Goal: Contribute content: Add original content to the website for others to see

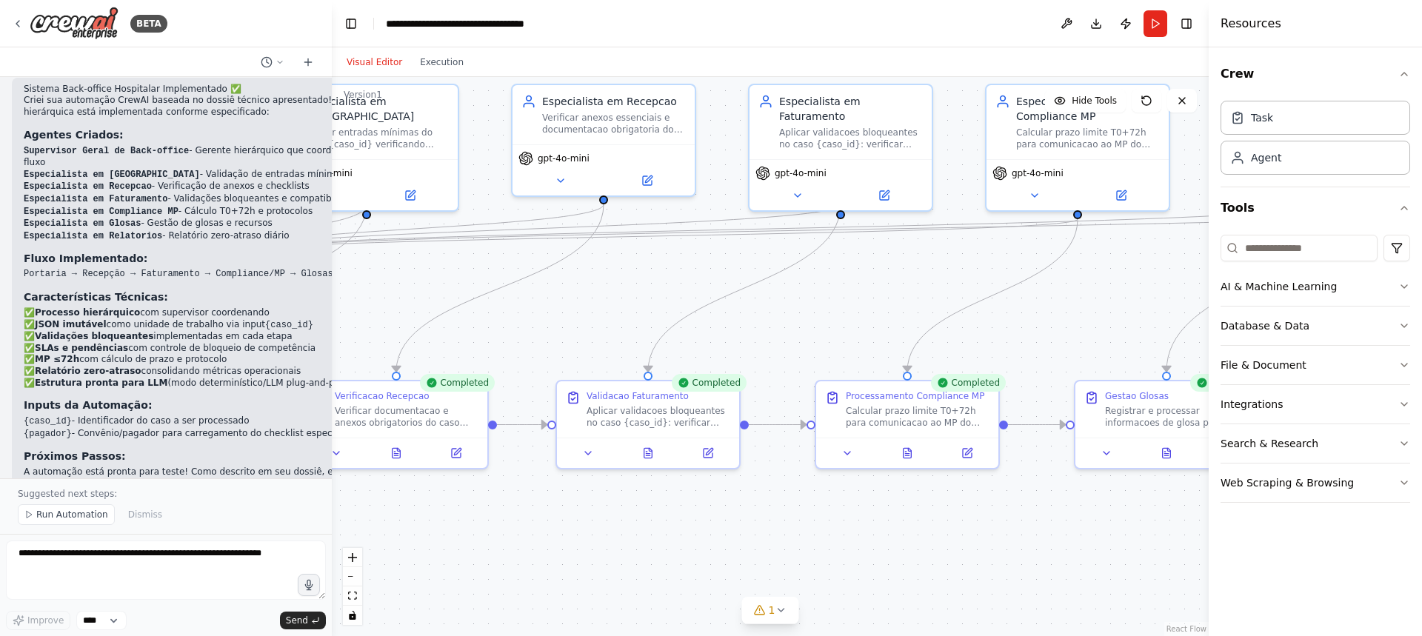
drag, startPoint x: 409, startPoint y: 280, endPoint x: 861, endPoint y: 275, distance: 451.7
click at [861, 277] on div ".deletable-edge-delete-btn { width: 20px; height: 20px; border: 0px solid #ffff…" at bounding box center [770, 356] width 877 height 559
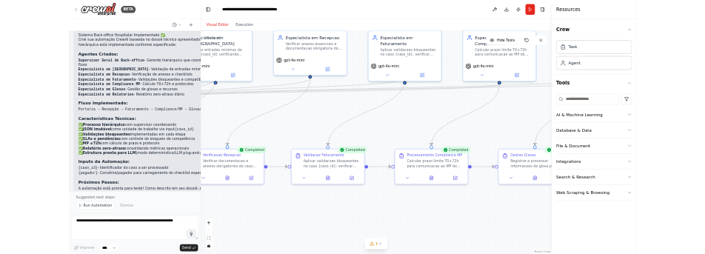
scroll to position [4185, 0]
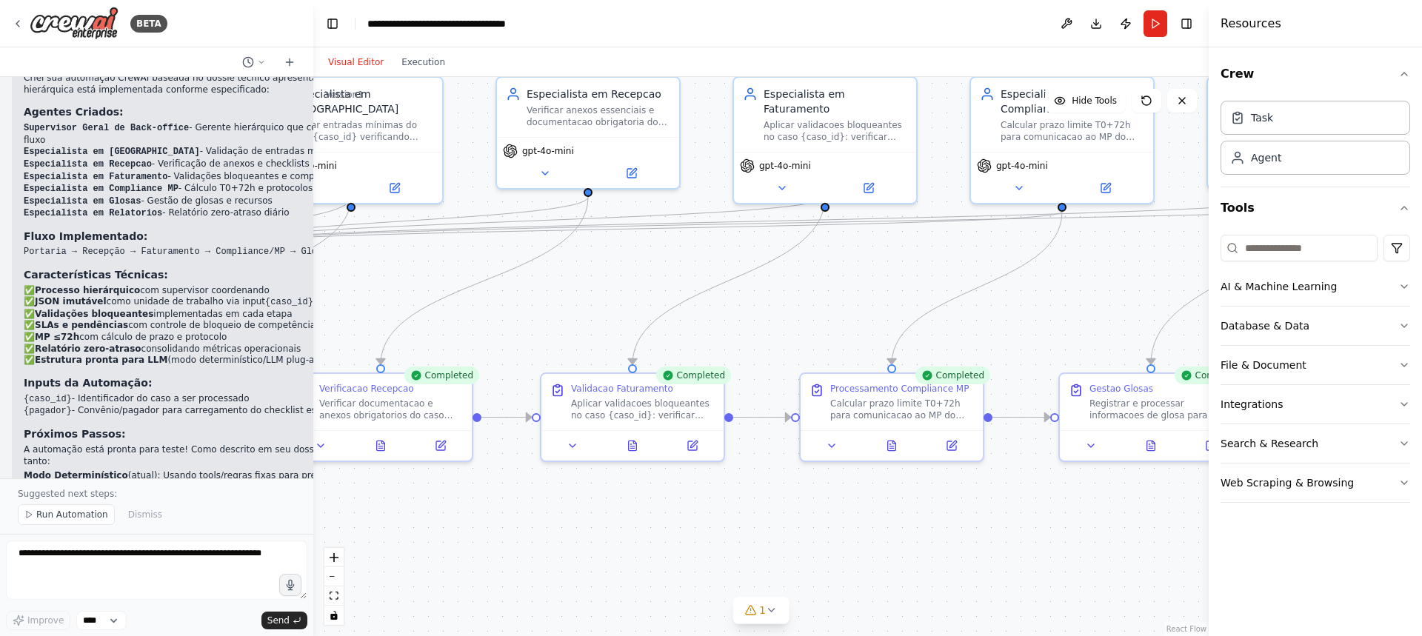
drag, startPoint x: 330, startPoint y: 295, endPoint x: 313, endPoint y: 298, distance: 17.3
click at [313, 298] on div "BETA Dossiê técnico do Projeto Back-office por agentes (CrewAI) — em nível de d…" at bounding box center [711, 318] width 1422 height 636
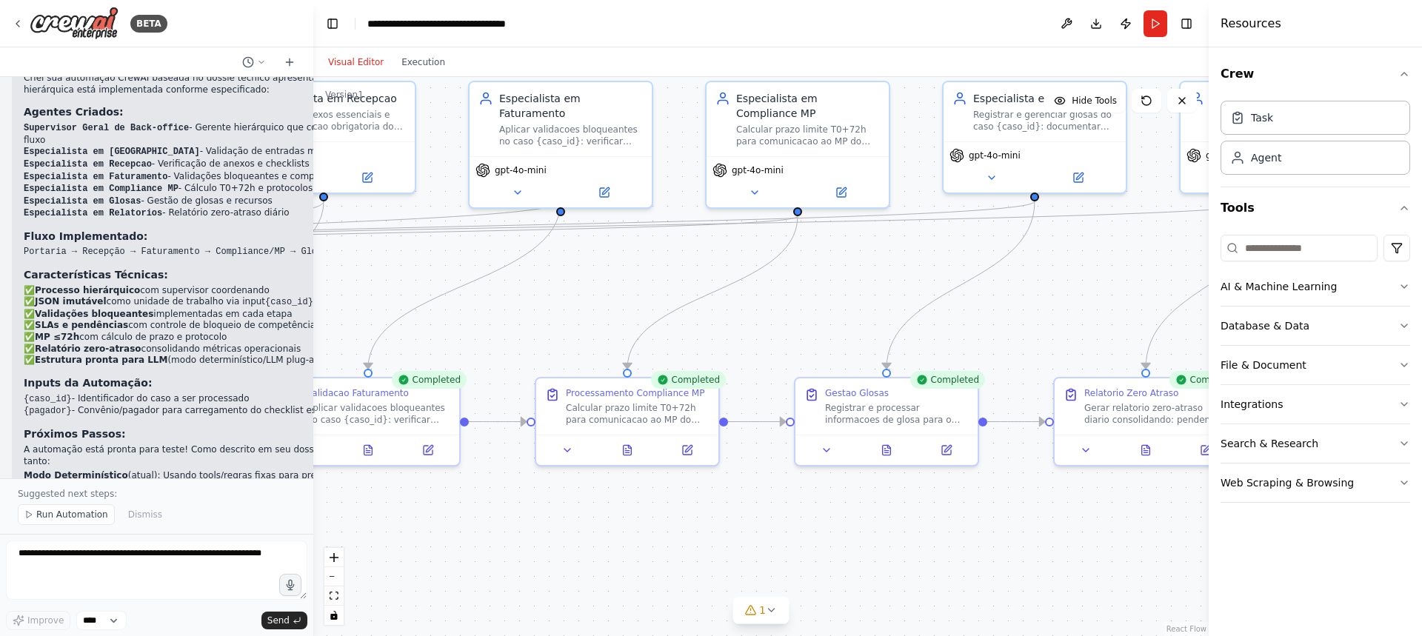
drag, startPoint x: 821, startPoint y: 297, endPoint x: 557, endPoint y: 301, distance: 264.4
click at [557, 301] on div ".deletable-edge-delete-btn { width: 20px; height: 20px; border: 0px solid #ffff…" at bounding box center [760, 356] width 895 height 559
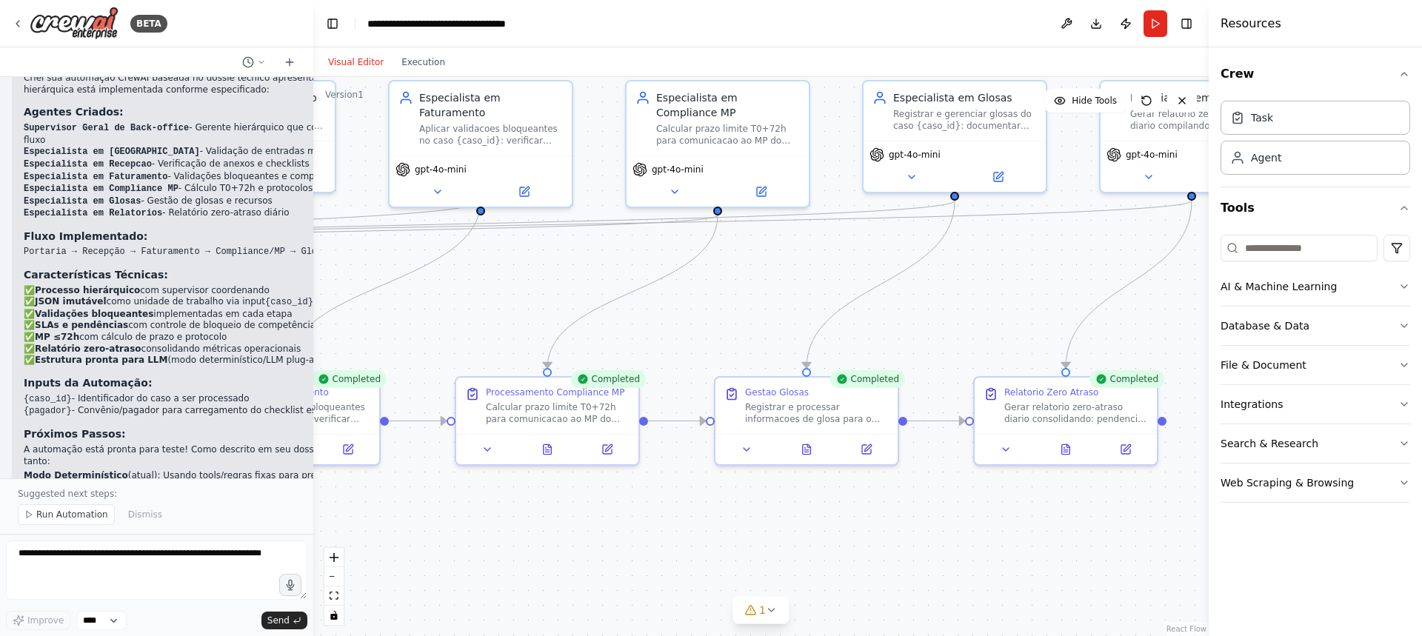
drag, startPoint x: 1095, startPoint y: 305, endPoint x: 1109, endPoint y: 283, distance: 26.3
click at [1109, 283] on div ".deletable-edge-delete-btn { width: 20px; height: 20px; border: 0px solid #ffff…" at bounding box center [760, 356] width 895 height 559
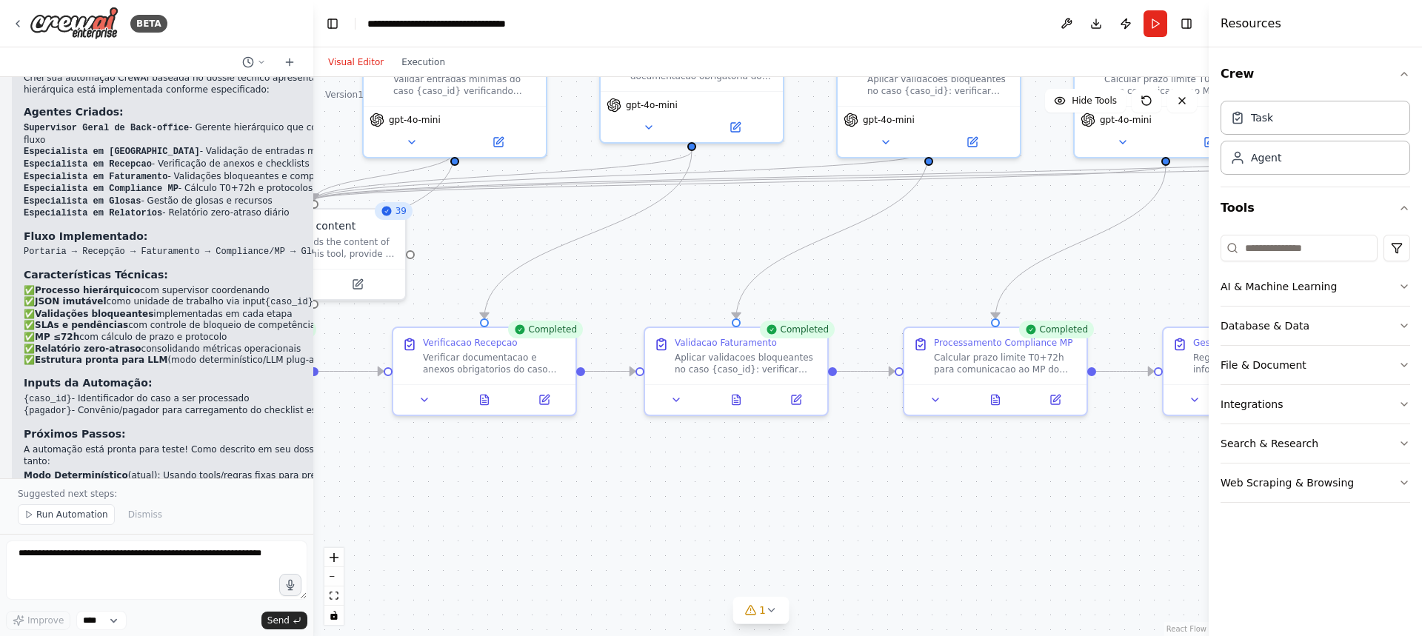
drag, startPoint x: 593, startPoint y: 315, endPoint x: 877, endPoint y: 288, distance: 285.6
click at [877, 288] on div ".deletable-edge-delete-btn { width: 20px; height: 20px; border: 0px solid #ffff…" at bounding box center [760, 356] width 895 height 559
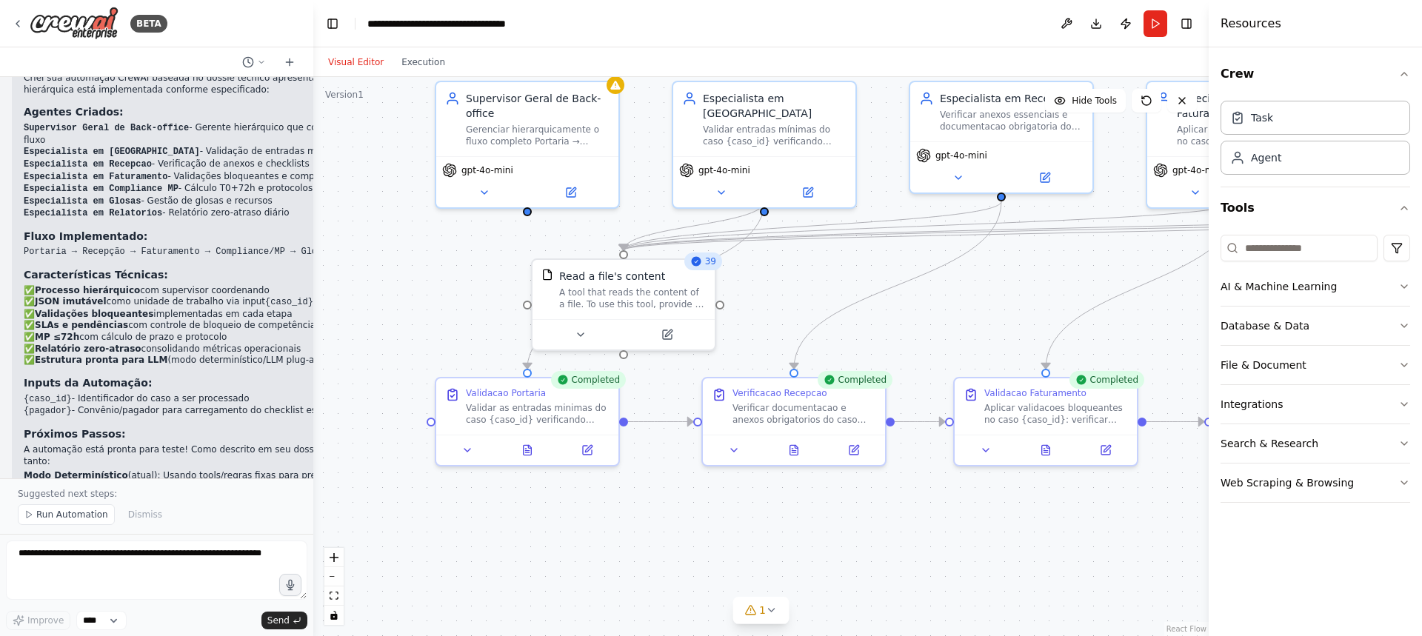
drag, startPoint x: 509, startPoint y: 247, endPoint x: 793, endPoint y: 298, distance: 288.1
click at [793, 298] on div ".deletable-edge-delete-btn { width: 20px; height: 20px; border: 0px solid #ffff…" at bounding box center [760, 356] width 895 height 559
click at [1096, 25] on button "Download" at bounding box center [1096, 23] width 24 height 27
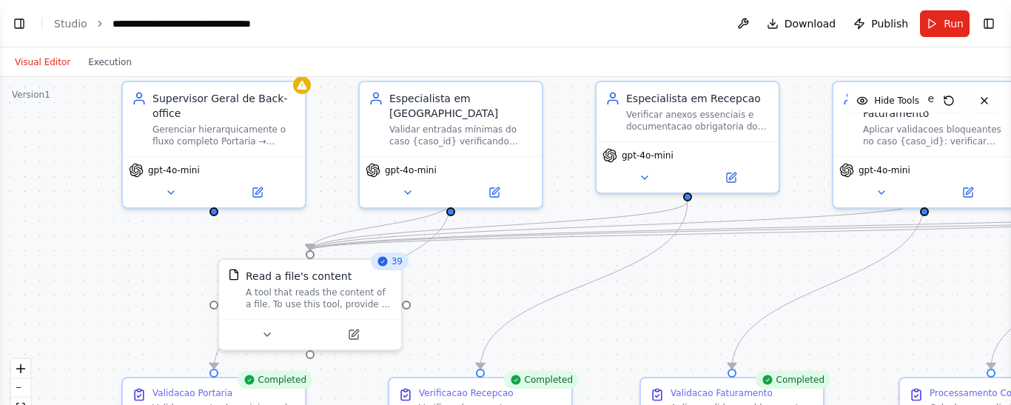
click at [107, 285] on div ".deletable-edge-delete-btn { width: 20px; height: 20px; border: 0px solid #ffff…" at bounding box center [505, 262] width 1011 height 370
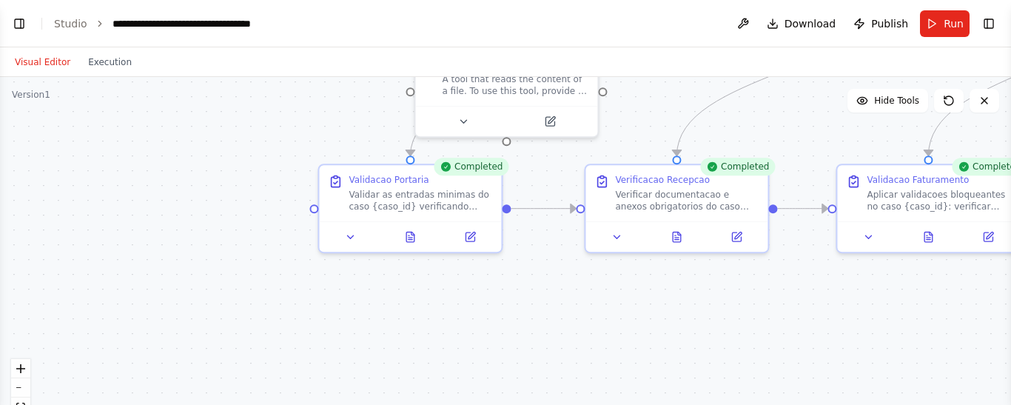
drag, startPoint x: 170, startPoint y: 249, endPoint x: 318, endPoint y: 64, distance: 237.0
click at [321, 64] on div "Visual Editor Execution Version 1 Hide Tools .deletable-edge-delete-btn { width…" at bounding box center [505, 226] width 1011 height 358
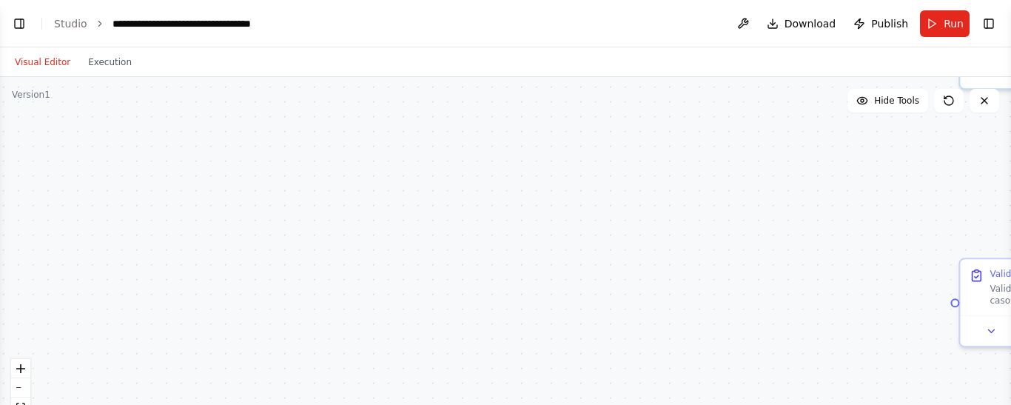
drag, startPoint x: 291, startPoint y: 277, endPoint x: 757, endPoint y: 348, distance: 471.1
click at [808, 369] on div ".deletable-edge-delete-btn { width: 20px; height: 20px; border: 0px solid #ffff…" at bounding box center [505, 262] width 1011 height 370
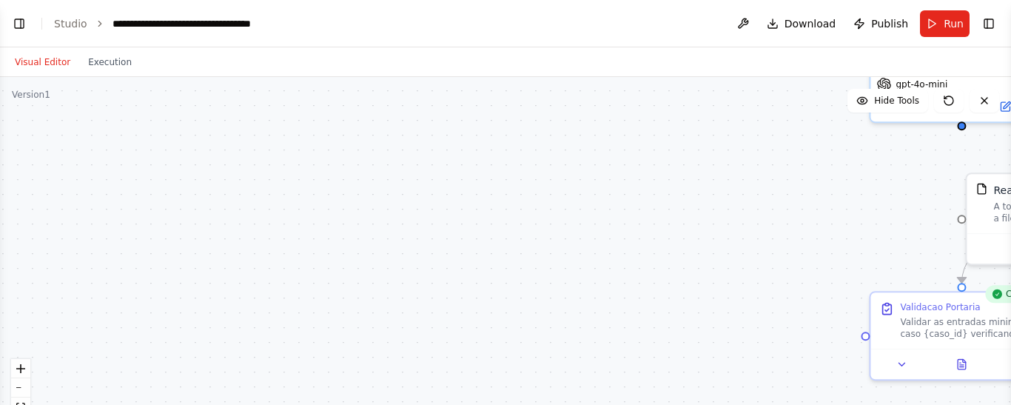
drag, startPoint x: 344, startPoint y: 280, endPoint x: 269, endPoint y: 318, distance: 84.8
click at [262, 333] on div ".deletable-edge-delete-btn { width: 20px; height: 20px; border: 0px solid #ffff…" at bounding box center [505, 262] width 1011 height 370
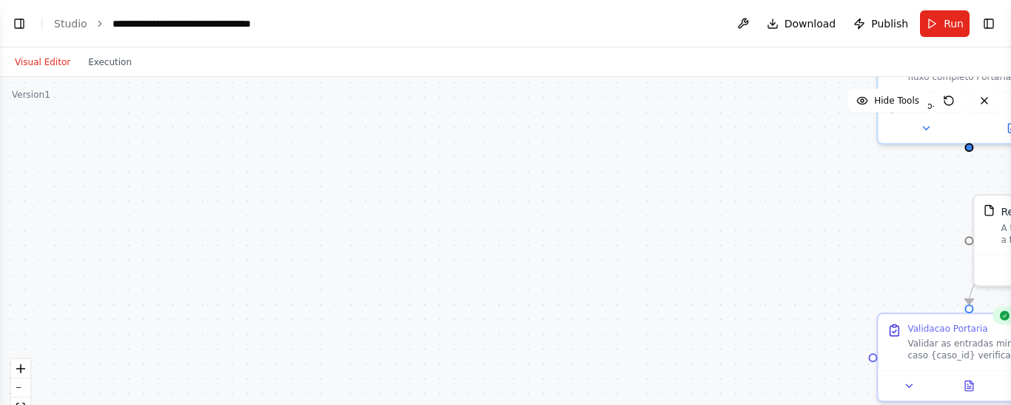
click at [37, 61] on button "Visual Editor" at bounding box center [42, 62] width 73 height 18
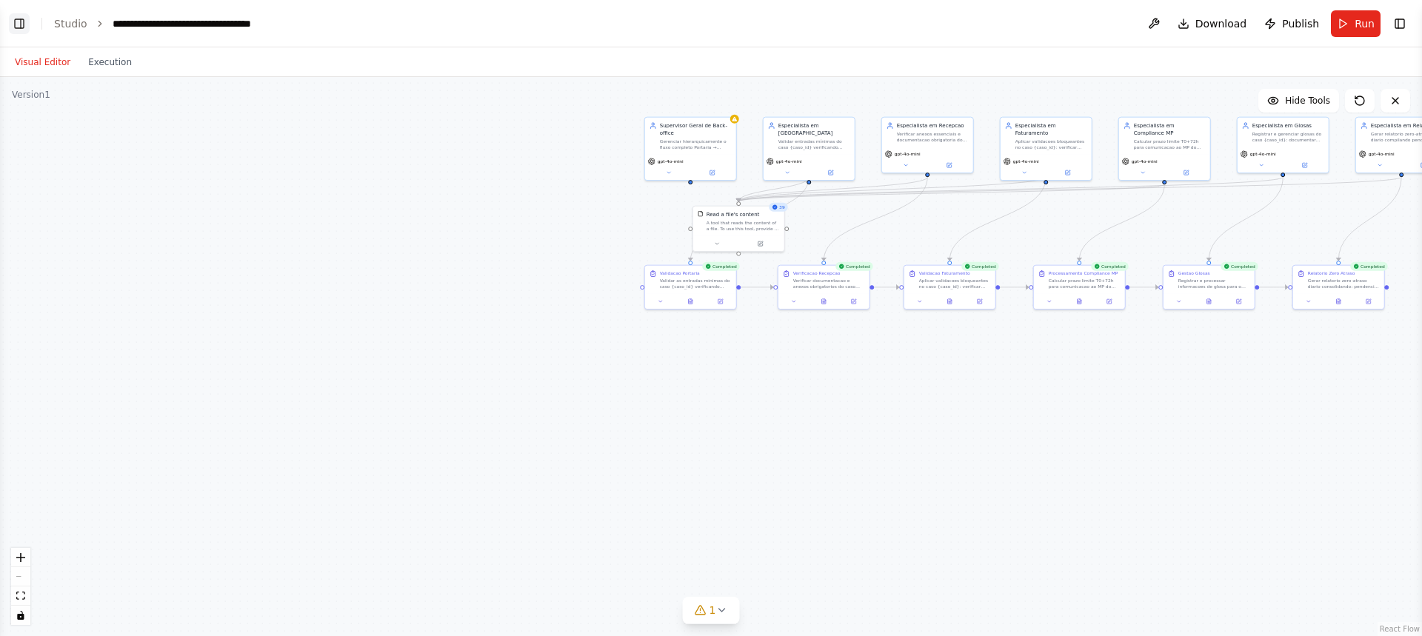
click at [18, 22] on button "Toggle Left Sidebar" at bounding box center [19, 23] width 21 height 21
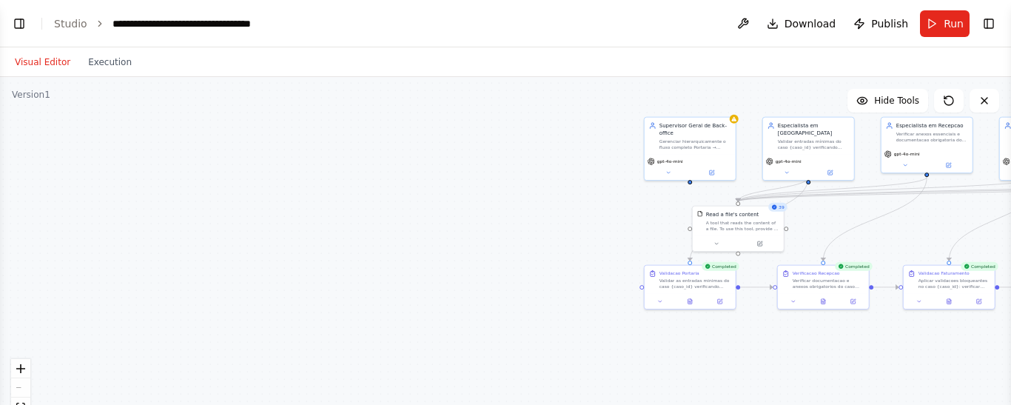
click at [19, 26] on button "Toggle Left Sidebar" at bounding box center [19, 23] width 21 height 21
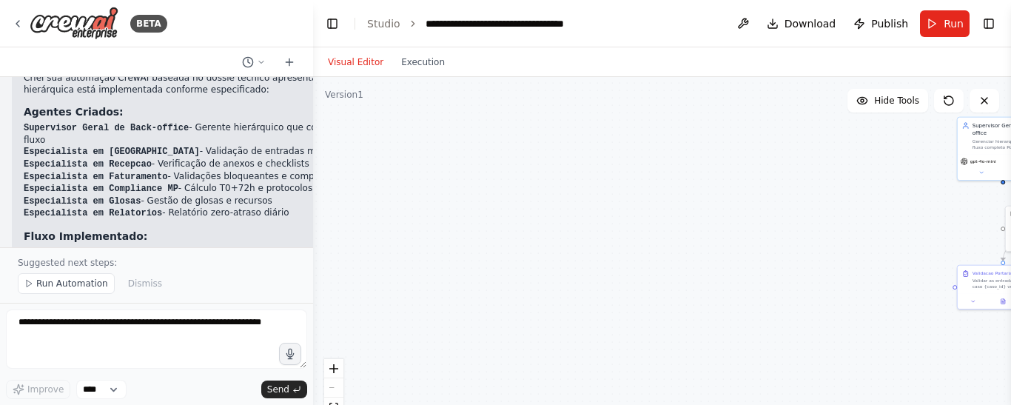
click at [153, 267] on h3 "Características Técnicas:" at bounding box center [213, 274] width 378 height 15
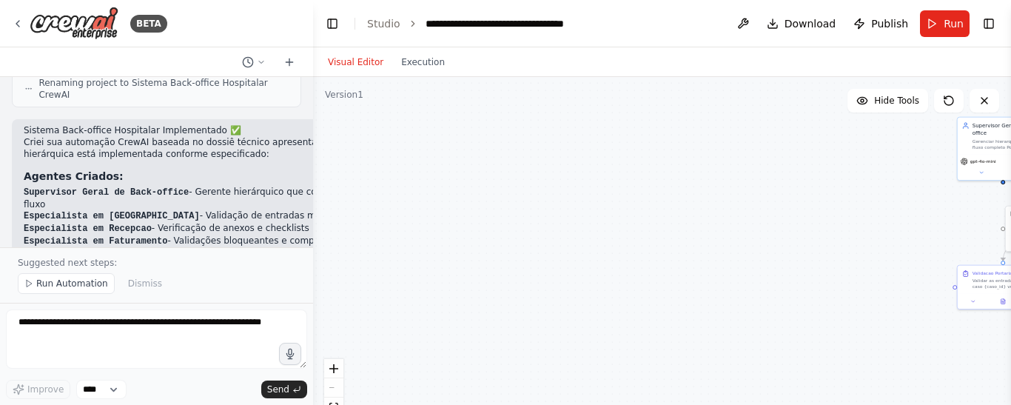
scroll to position [4417, 0]
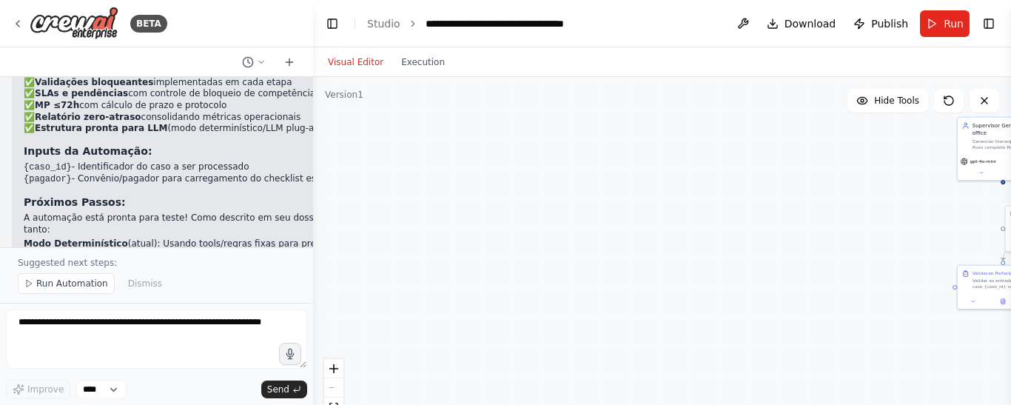
click at [155, 261] on p "Recomendo testar a automação para verificar o fluxo de orquestração e depois im…" at bounding box center [213, 279] width 378 height 36
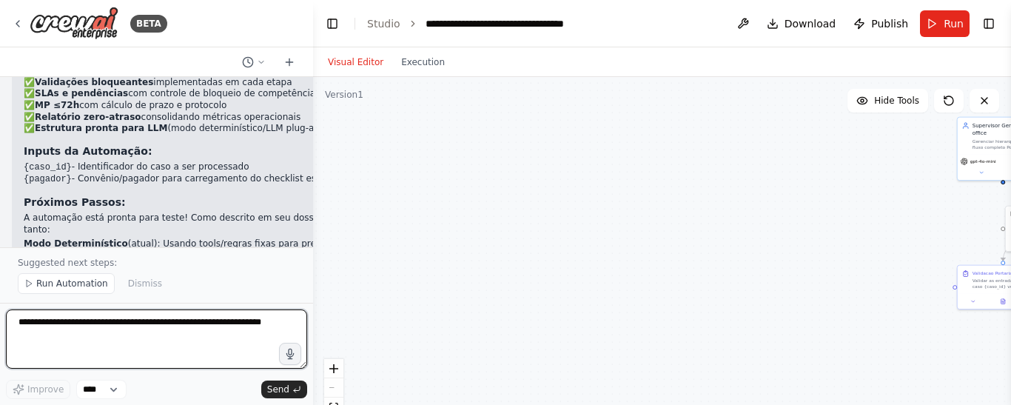
click at [51, 321] on textarea at bounding box center [156, 338] width 301 height 59
type textarea "**********"
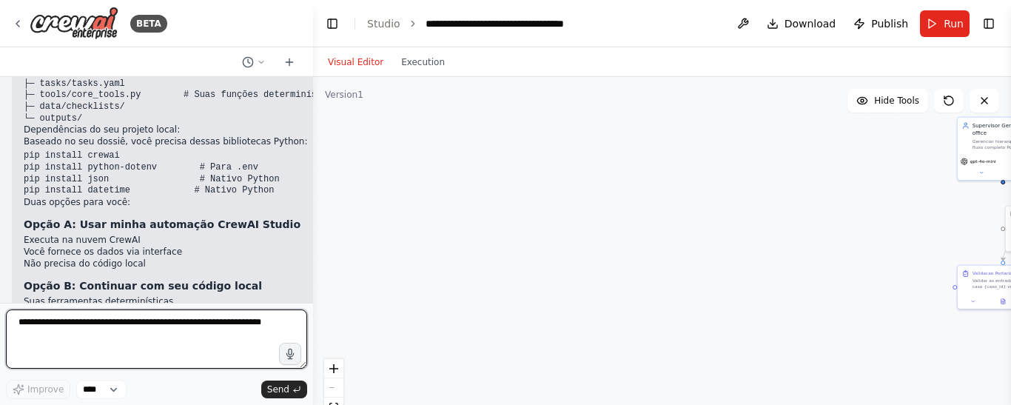
scroll to position [4957, 0]
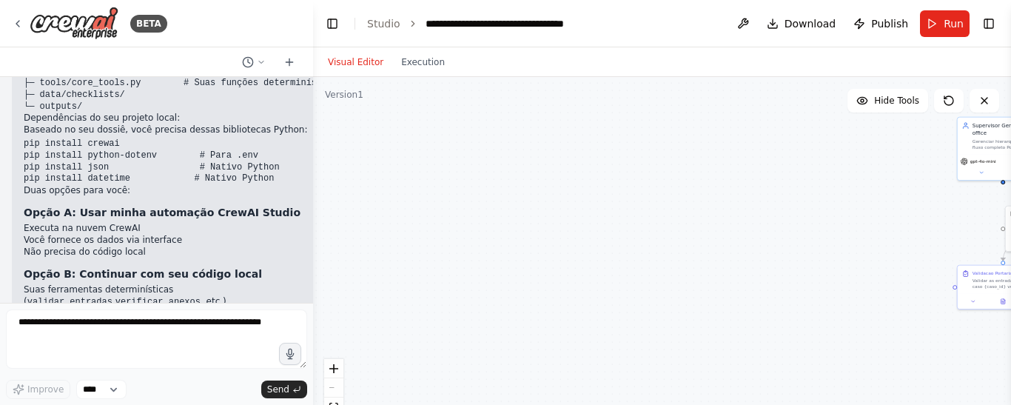
click at [206, 235] on li "Você fornece os dados via interface" at bounding box center [184, 241] width 320 height 12
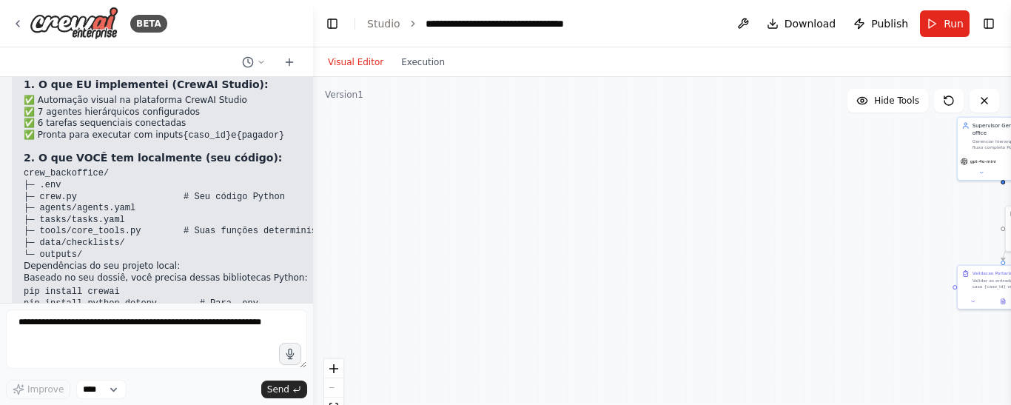
scroll to position [4661, 0]
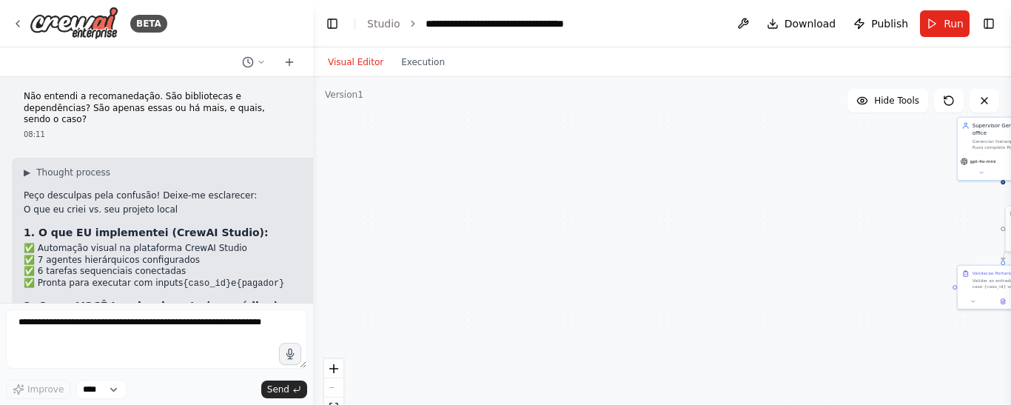
click at [176, 255] on li "✅ 7 agentes hierárquicos configurados" at bounding box center [184, 261] width 320 height 12
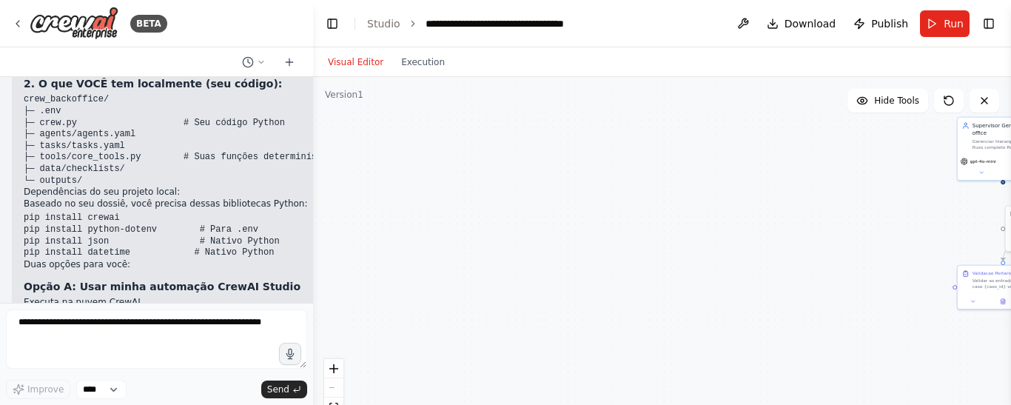
scroll to position [4957, 0]
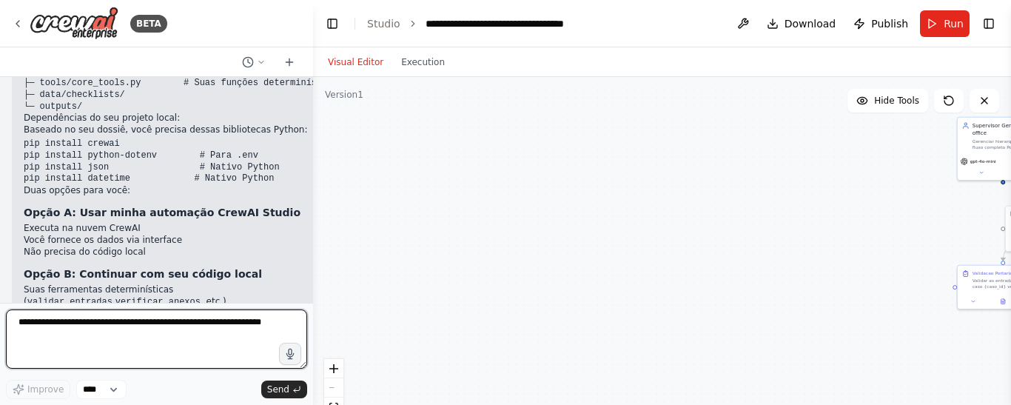
click at [38, 321] on textarea at bounding box center [156, 338] width 301 height 59
type textarea "**********"
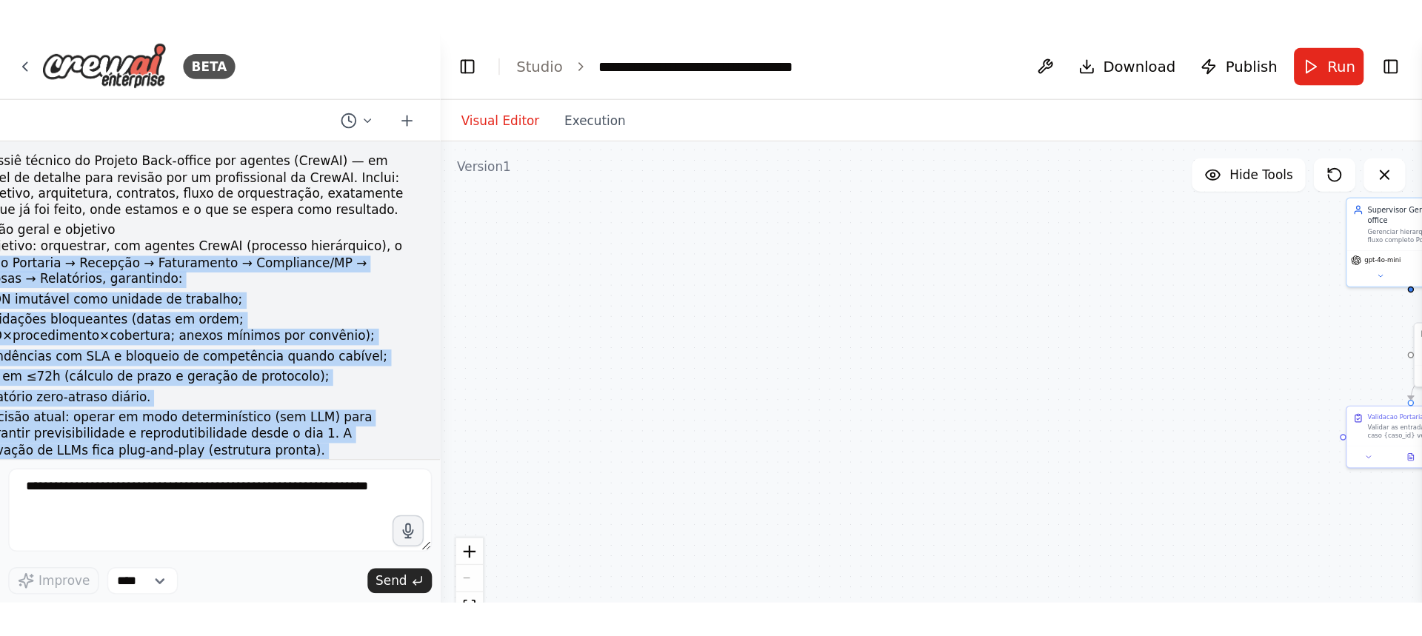
scroll to position [0, 0]
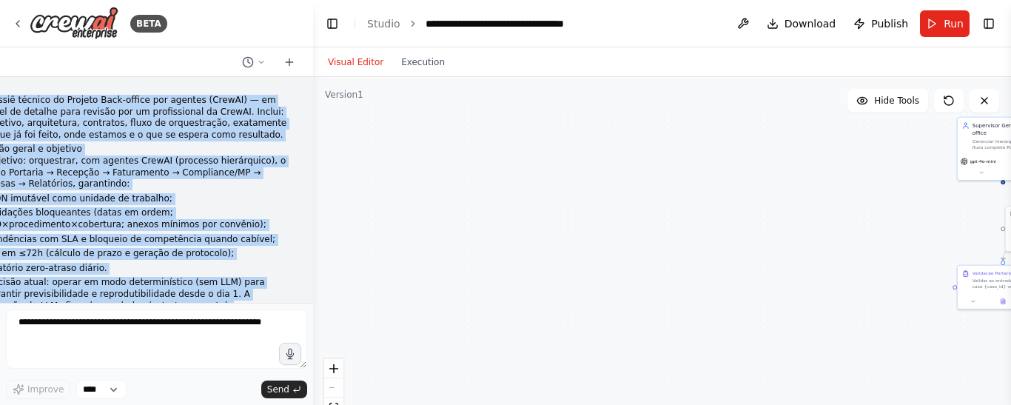
drag, startPoint x: 135, startPoint y: 267, endPoint x: 13, endPoint y: 94, distance: 211.0
click at [13, 95] on div "Dossiê técnico do Projeto Back-office por agentes (CrewAI) — em nível de detalh…" at bounding box center [156, 190] width 313 height 226
copy div "Loremi dolorsi am Consect Adip-elitse doe tempori (UtlaBO) — et dolor ma aliqua…"
